Goal: Task Accomplishment & Management: Use online tool/utility

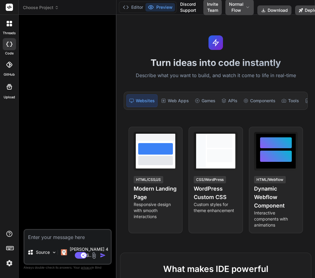
click at [9, 263] on img at bounding box center [9, 263] width 10 height 10
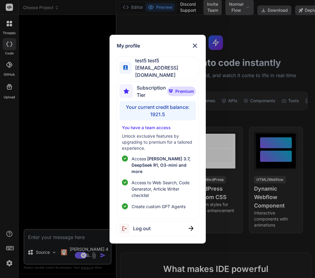
click at [143, 224] on span "Log out" at bounding box center [142, 227] width 18 height 7
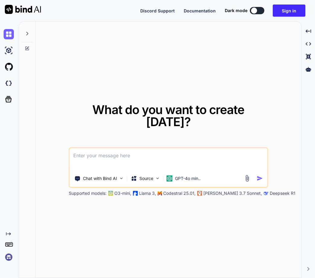
click at [10, 260] on img at bounding box center [9, 257] width 10 height 10
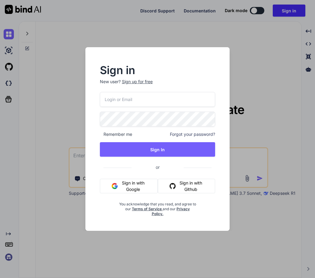
click at [42, 238] on div "Sign in New user? Sign up for free Remember me Forgot your password? Sign In or…" at bounding box center [157, 139] width 315 height 278
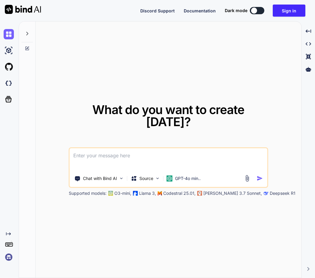
click at [73, 226] on div "What do you want to create today? Chat with Bind AI Source GPT-4o min.. Support…" at bounding box center [169, 149] width 266 height 257
click at [6, 253] on img at bounding box center [9, 257] width 10 height 10
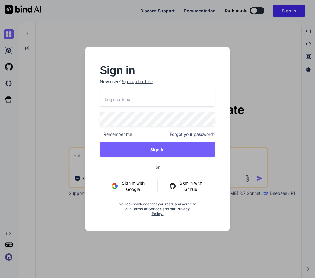
click at [53, 236] on div "Sign in New user? Sign up for free Remember me Forgot your password? Sign In or…" at bounding box center [157, 139] width 315 height 278
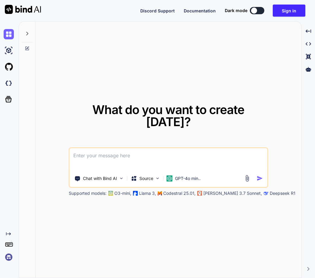
click at [74, 63] on div "What do you want to create today? Chat with Bind AI Source GPT-4o min.. Support…" at bounding box center [169, 149] width 266 height 257
click at [5, 257] on img at bounding box center [9, 257] width 10 height 10
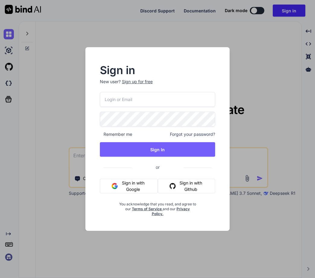
click at [42, 207] on div "Sign in New user? Sign up for free Remember me Forgot your password? Sign In or…" at bounding box center [157, 139] width 315 height 278
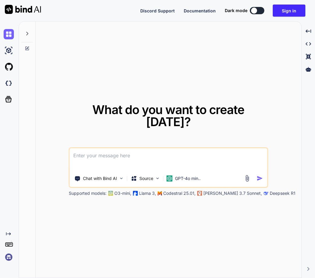
click at [2, 257] on div "Created with Pixso." at bounding box center [8, 246] width 16 height 31
click at [11, 257] on img at bounding box center [9, 257] width 10 height 10
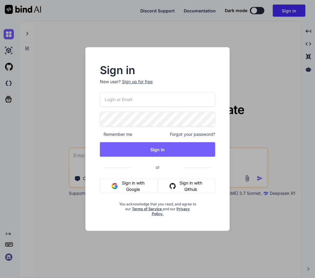
click at [105, 102] on input "email" at bounding box center [158, 99] width 116 height 15
paste input "[EMAIL_ADDRESS][DOMAIN_NAME]"
type input "[EMAIL_ADDRESS][DOMAIN_NAME]"
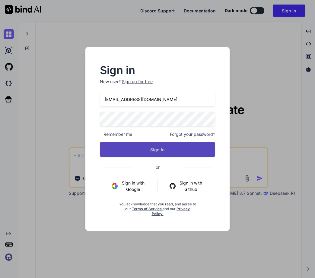
click at [164, 153] on button "Sign In" at bounding box center [158, 149] width 116 height 15
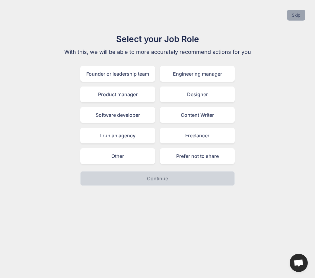
click at [295, 18] on button "Skip" at bounding box center [296, 15] width 18 height 11
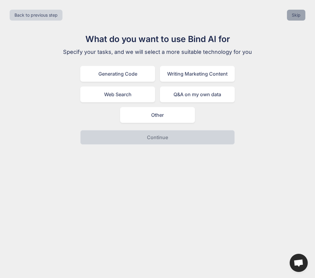
click at [295, 18] on button "Skip" at bounding box center [296, 15] width 18 height 11
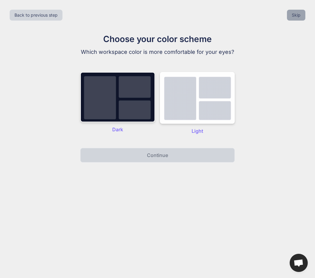
click at [295, 18] on button "Skip" at bounding box center [296, 15] width 18 height 11
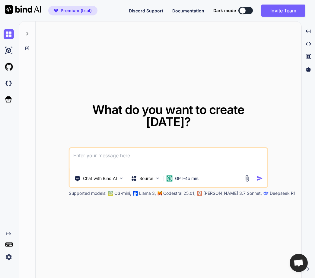
click at [5, 257] on img at bounding box center [9, 257] width 10 height 10
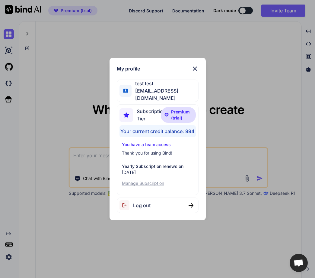
click at [63, 248] on div "My profile test test [EMAIL_ADDRESS][DOMAIN_NAME] Subscription Tier Premium (tr…" at bounding box center [157, 139] width 315 height 278
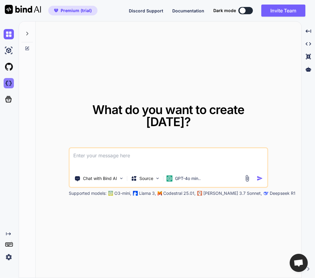
click at [11, 82] on img at bounding box center [9, 83] width 10 height 10
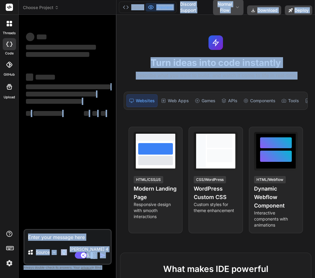
click at [115, 85] on div "Choose Project Created with Pixso. Bind AI Web Search Created with Pixso. Code …" at bounding box center [167, 139] width 297 height 278
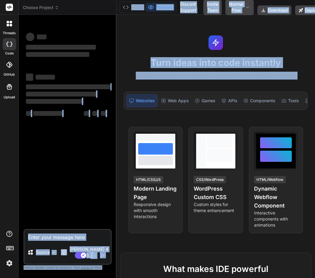
click at [84, 153] on div "‌ ‌ ‌ ‌ ‌ ‌ ‌ ‌ ‌ ‌ ‌ ‌ ‌ ‌" at bounding box center [68, 124] width 87 height 209
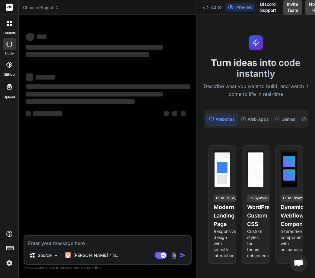
drag, startPoint x: 116, startPoint y: 137, endPoint x: 246, endPoint y: 102, distance: 134.4
click at [246, 102] on div "Choose Project Created with Pixso. Bind AI Web Search Created with Pixso. Code …" at bounding box center [167, 139] width 297 height 278
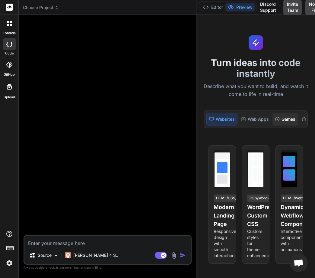
scroll to position [0, 121]
click at [283, 121] on div "Internal Tools" at bounding box center [286, 119] width 39 height 13
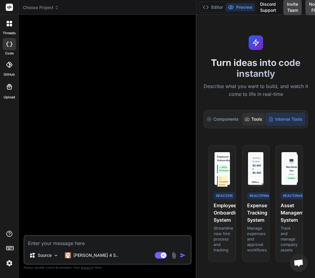
click at [251, 119] on div "Tools" at bounding box center [254, 119] width 22 height 13
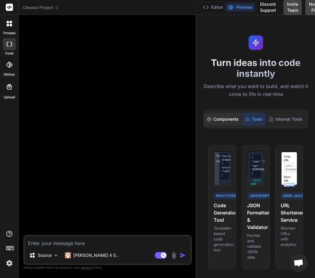
click at [229, 123] on div "Components" at bounding box center [223, 119] width 37 height 13
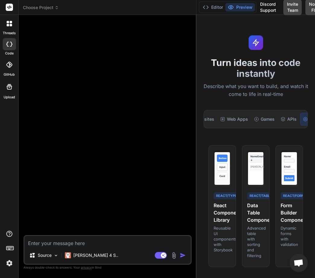
scroll to position [0, 17]
click at [268, 119] on div "Games" at bounding box center [267, 119] width 25 height 13
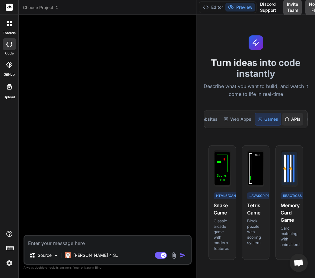
click at [290, 124] on div "APIs" at bounding box center [293, 119] width 21 height 13
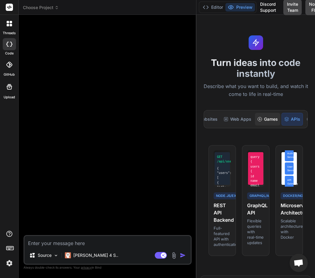
scroll to position [0, 121]
click at [234, 119] on div "Components" at bounding box center [223, 119] width 37 height 13
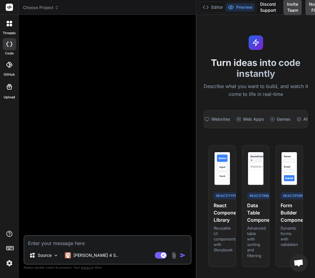
scroll to position [0, 0]
click at [234, 119] on div "Websites" at bounding box center [222, 119] width 31 height 13
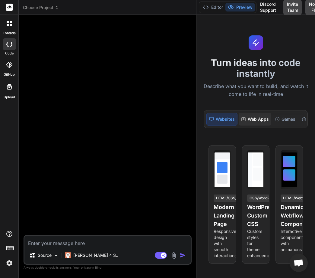
click at [241, 118] on icon at bounding box center [243, 119] width 5 height 5
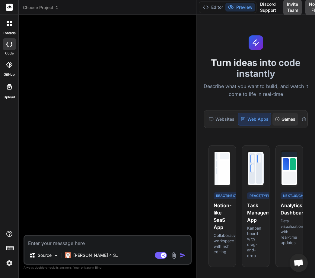
click at [283, 116] on div "Games" at bounding box center [285, 119] width 25 height 13
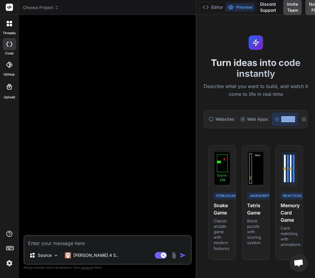
click at [283, 116] on div "Games" at bounding box center [285, 119] width 26 height 13
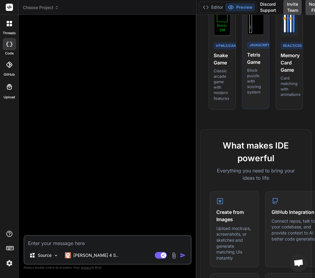
click at [257, 156] on h2 "What makes IDE powerful" at bounding box center [256, 151] width 92 height 25
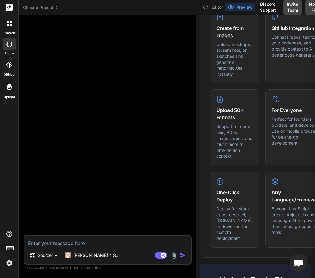
scroll to position [336, 0]
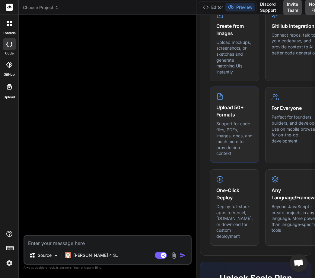
click at [225, 156] on p "Support for code files, PDFs, images, docs, and much more to provide rich conte…" at bounding box center [235, 139] width 37 height 36
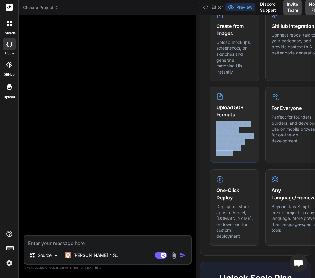
click at [225, 156] on p "Support for code files, PDFs, images, docs, and much more to provide rich conte…" at bounding box center [235, 139] width 37 height 36
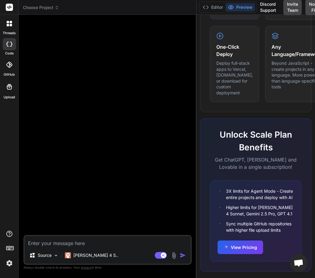
click at [225, 168] on div "Unlock Scale Plan Benefits Get ChatGPT, [PERSON_NAME] and Lovable in a single s…" at bounding box center [255, 194] width 111 height 153
drag, startPoint x: 213, startPoint y: 88, endPoint x: 234, endPoint y: 102, distance: 24.4
click at [234, 102] on div "One-Click Deploy Deploy full-stack apps to Vercel, [DOMAIN_NAME], or download f…" at bounding box center [234, 63] width 49 height 76
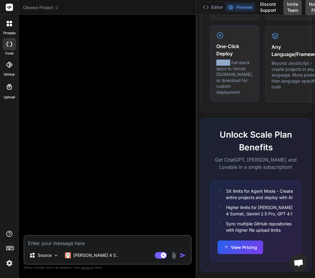
click at [234, 102] on div "One-Click Deploy Deploy full-stack apps to Vercel, [DOMAIN_NAME], or download f…" at bounding box center [234, 63] width 49 height 76
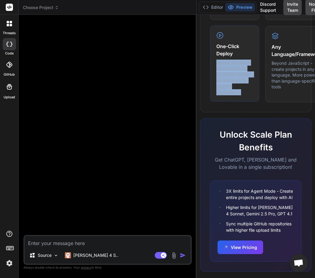
click at [234, 102] on div "One-Click Deploy Deploy full-stack apps to Vercel, [DOMAIN_NAME], or download f…" at bounding box center [234, 63] width 49 height 76
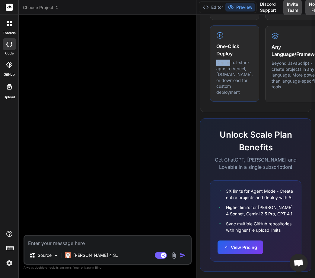
click at [234, 102] on div "One-Click Deploy Deploy full-stack apps to Vercel, [DOMAIN_NAME], or download f…" at bounding box center [234, 63] width 49 height 76
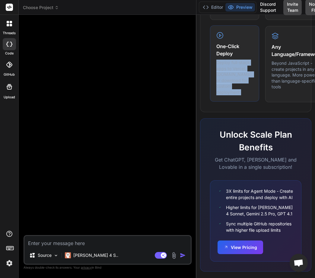
click at [234, 102] on div "One-Click Deploy Deploy full-stack apps to Vercel, [DOMAIN_NAME], or download f…" at bounding box center [234, 63] width 49 height 76
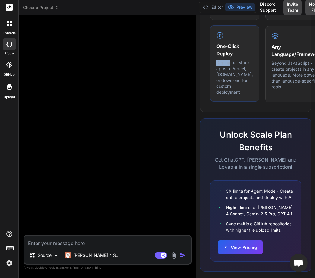
click at [234, 102] on div "One-Click Deploy Deploy full-stack apps to Vercel, [DOMAIN_NAME], or download f…" at bounding box center [234, 63] width 49 height 76
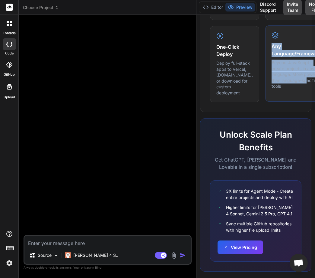
drag, startPoint x: 261, startPoint y: 90, endPoint x: 295, endPoint y: 126, distance: 49.6
click at [295, 102] on div "Any Language/Framework Beyond JavaScript - create projects in any language. Mor…" at bounding box center [297, 63] width 63 height 76
click at [295, 89] on p "Beyond JavaScript - create projects in any language. More powerful than languag…" at bounding box center [297, 75] width 50 height 30
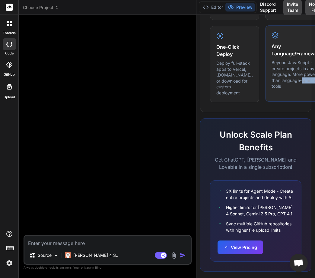
click at [295, 89] on p "Beyond JavaScript - create projects in any language. More powerful than languag…" at bounding box center [297, 75] width 50 height 30
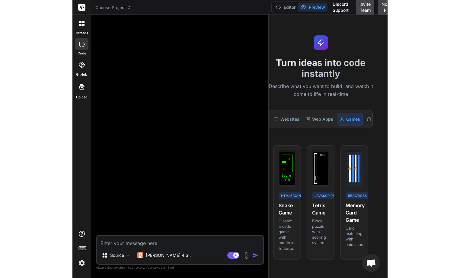
scroll to position [0, 0]
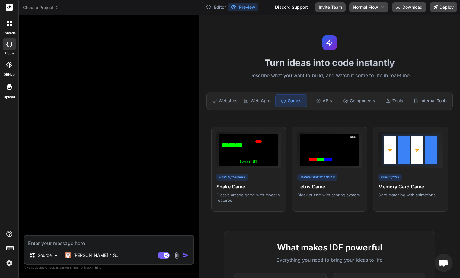
drag, startPoint x: 284, startPoint y: 74, endPoint x: 188, endPoint y: 89, distance: 96.6
click at [188, 89] on div "Bind AI Web Search Created with Pixso. Code Generator Source [PERSON_NAME] 4 S.…" at bounding box center [109, 146] width 181 height 263
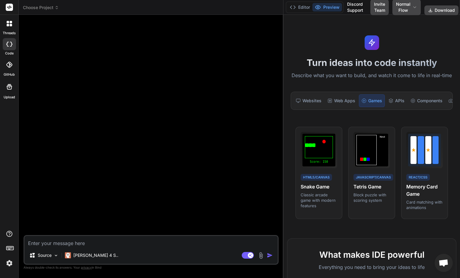
drag, startPoint x: 199, startPoint y: 90, endPoint x: 315, endPoint y: 66, distance: 119.3
click at [315, 66] on div "Choose Project Created with Pixso. Bind AI Web Search Created with Pixso. Code …" at bounding box center [240, 139] width 442 height 278
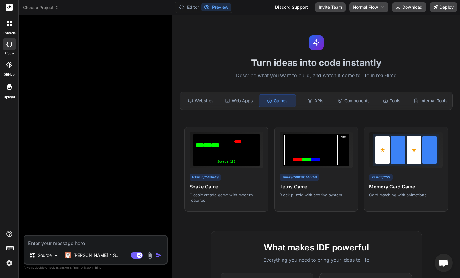
type textarea "x"
drag, startPoint x: 283, startPoint y: 57, endPoint x: 160, endPoint y: 130, distance: 142.9
click at [160, 130] on div "Bind AI Web Search Created with Pixso. Code Generator Source [PERSON_NAME] 4 S.…" at bounding box center [95, 146] width 153 height 263
drag, startPoint x: 112, startPoint y: 163, endPoint x: 124, endPoint y: 192, distance: 31.1
click at [124, 192] on div at bounding box center [96, 127] width 143 height 215
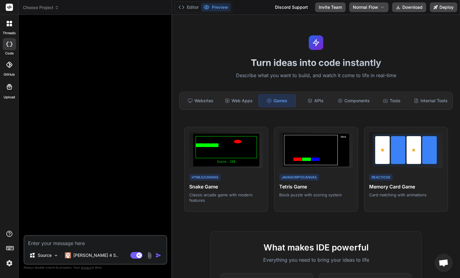
click at [7, 261] on img at bounding box center [9, 263] width 10 height 10
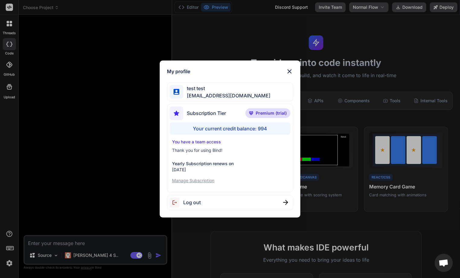
click at [77, 131] on div "My profile test test [EMAIL_ADDRESS][DOMAIN_NAME] Subscription Tier Premium (tr…" at bounding box center [230, 139] width 460 height 278
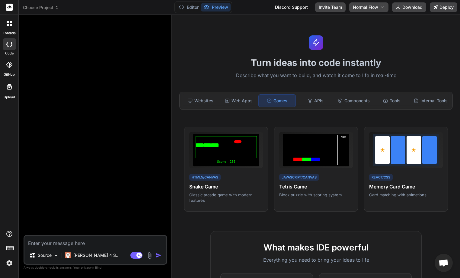
click at [62, 245] on textarea at bounding box center [95, 241] width 142 height 11
type textarea "H"
type textarea "x"
type textarea "He"
type textarea "x"
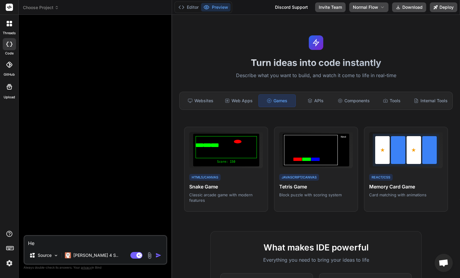
type textarea "Hel"
type textarea "x"
type textarea "Hell"
type textarea "x"
type textarea "Hello"
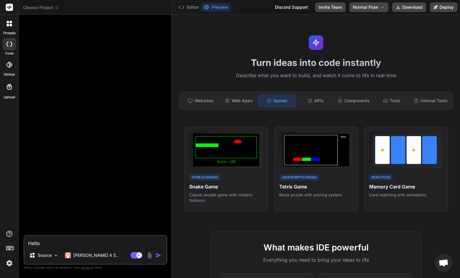
type textarea "x"
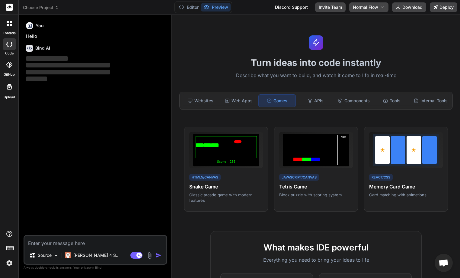
click at [10, 262] on img at bounding box center [9, 263] width 10 height 10
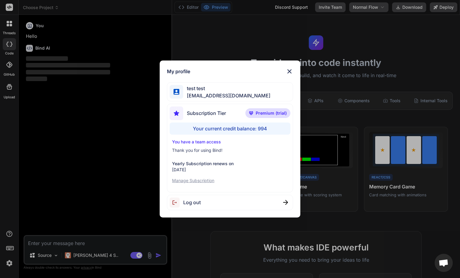
click at [10, 262] on div "My profile test test [EMAIL_ADDRESS][DOMAIN_NAME] Subscription Tier Premium (tr…" at bounding box center [230, 139] width 460 height 278
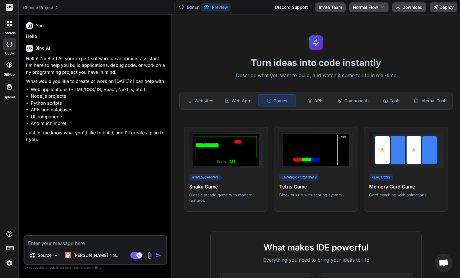
click at [7, 259] on img at bounding box center [9, 263] width 10 height 10
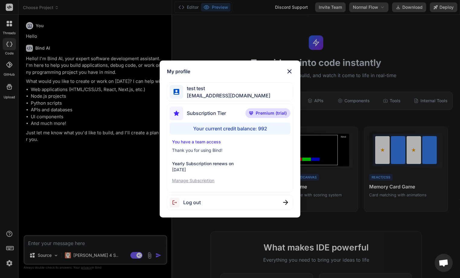
click at [83, 171] on div "My profile test test [EMAIL_ADDRESS][DOMAIN_NAME] Subscription Tier Premium (tr…" at bounding box center [230, 139] width 460 height 278
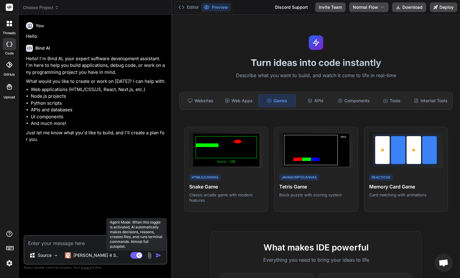
click at [138, 254] on rect at bounding box center [139, 254] width 5 height 5
type textarea "x"
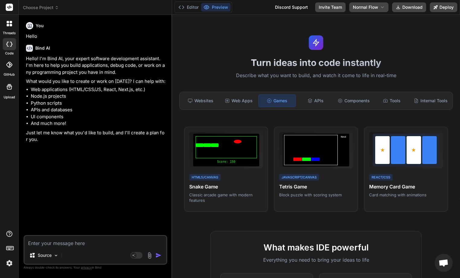
click at [37, 241] on textarea at bounding box center [95, 241] width 142 height 11
type textarea "w"
type textarea "x"
type textarea "wah"
type textarea "x"
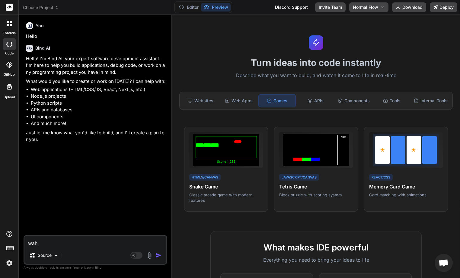
type textarea "waht"
type textarea "x"
type textarea "waht"
type textarea "x"
type textarea "waht i"
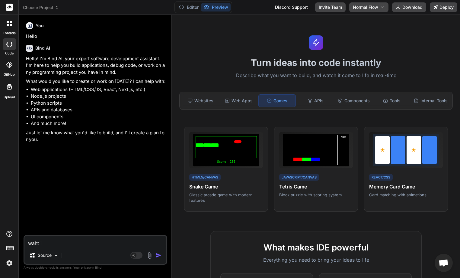
type textarea "x"
type textarea "waht is"
type textarea "x"
type textarea "waht is"
type textarea "x"
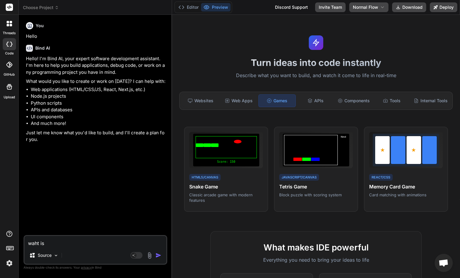
type textarea "waht is t"
type textarea "x"
type textarea "waht is th"
type textarea "x"
type textarea "waht is the"
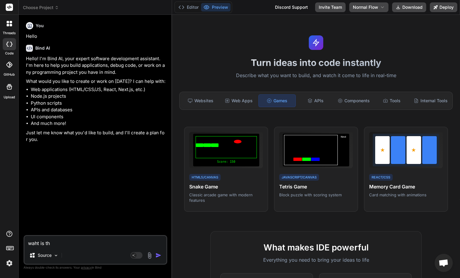
type textarea "x"
type textarea "waht is the"
type textarea "x"
type textarea "waht is the n"
type textarea "x"
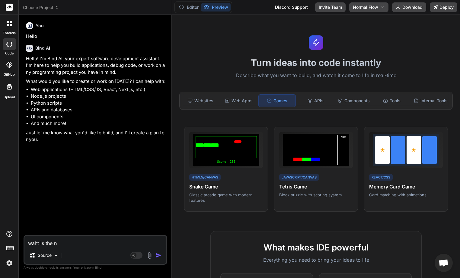
type textarea "waht is the ne"
type textarea "x"
type textarea "waht is the new"
type textarea "x"
type textarea "waht is the new"
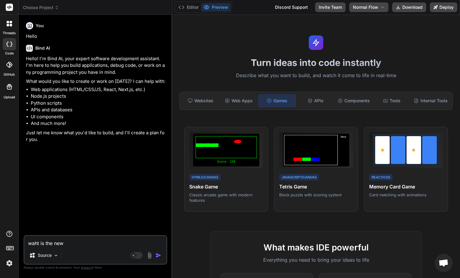
type textarea "x"
type textarea "waht is the new i"
type textarea "x"
type textarea "waht is the new in"
type textarea "x"
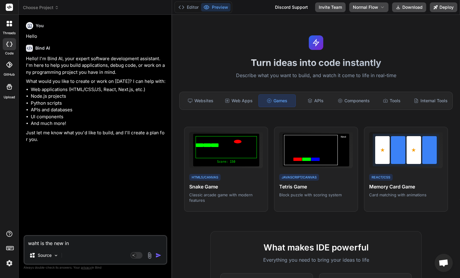
type textarea "waht is the new in"
type textarea "x"
type textarea "waht is the new in p"
type textarea "x"
type textarea "waht is the new in py"
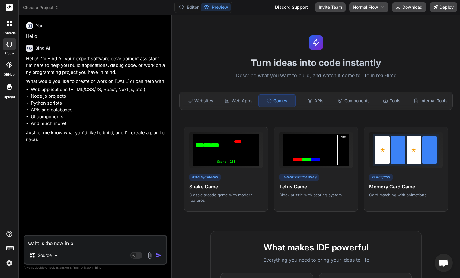
type textarea "x"
type textarea "waht is the new in pyt"
type textarea "x"
type textarea "waht is the new in pyth"
type textarea "x"
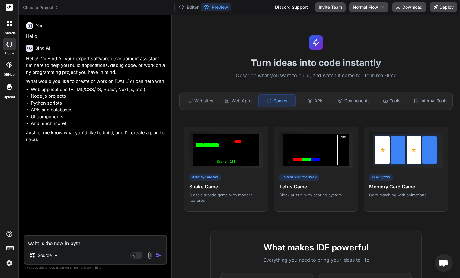
type textarea "waht is the new in pytho"
type textarea "x"
type textarea "waht is the new in python"
type textarea "x"
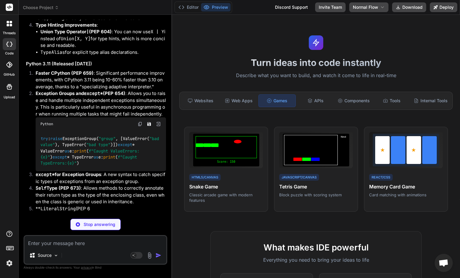
scroll to position [444, 0]
click at [74, 149] on span "print" at bounding box center [80, 150] width 12 height 5
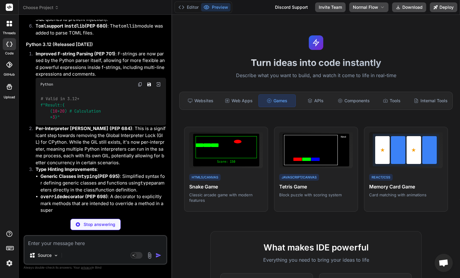
scroll to position [652, 0]
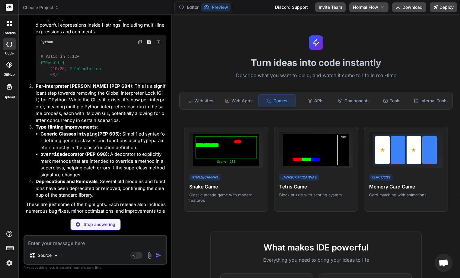
type textarea "x"
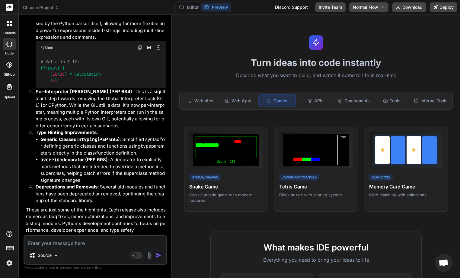
scroll to position [689, 0]
click at [8, 264] on img at bounding box center [9, 263] width 10 height 10
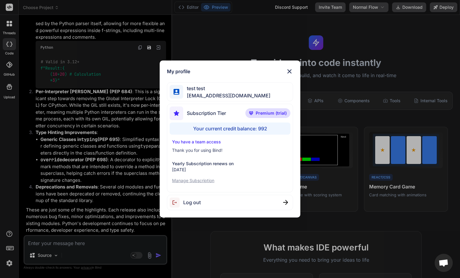
click at [7, 189] on div "My profile test test [EMAIL_ADDRESS][DOMAIN_NAME] Subscription Tier Premium (tr…" at bounding box center [230, 139] width 460 height 278
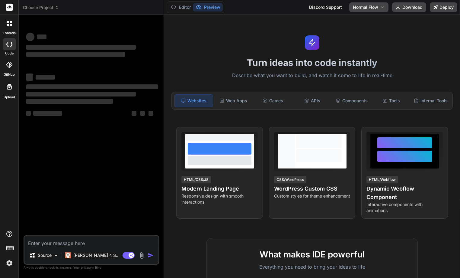
click at [13, 261] on img at bounding box center [9, 263] width 10 height 10
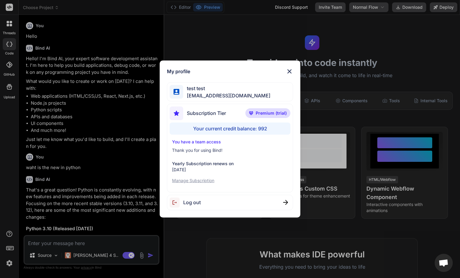
type textarea "x"
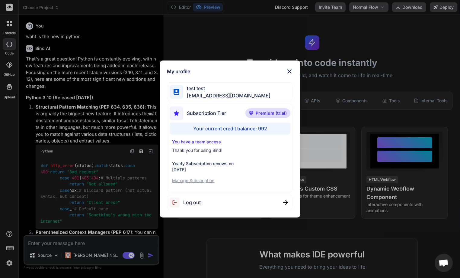
scroll to position [131, 0]
